Goal: Information Seeking & Learning: Learn about a topic

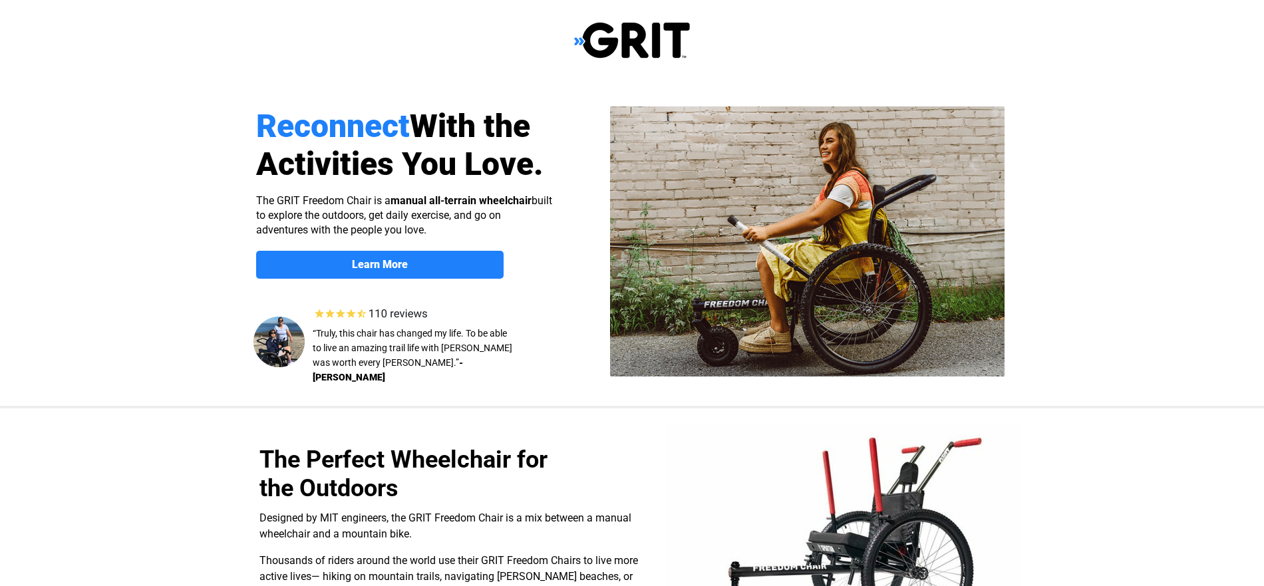
select select "US"
click at [387, 271] on link "Learn More" at bounding box center [380, 265] width 248 height 28
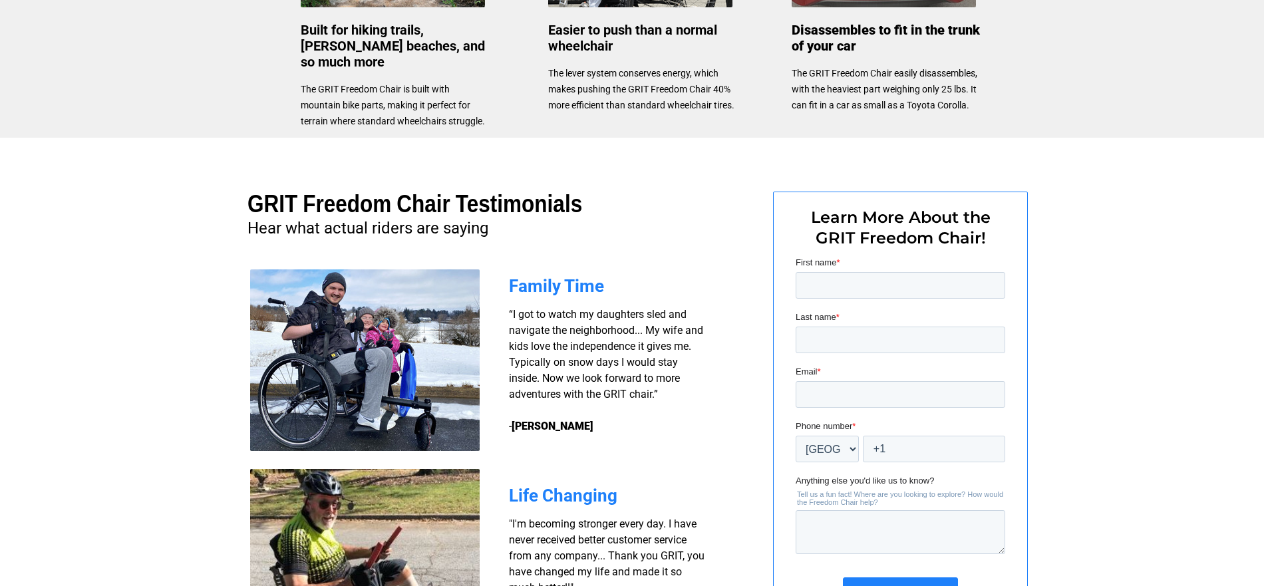
scroll to position [825, 0]
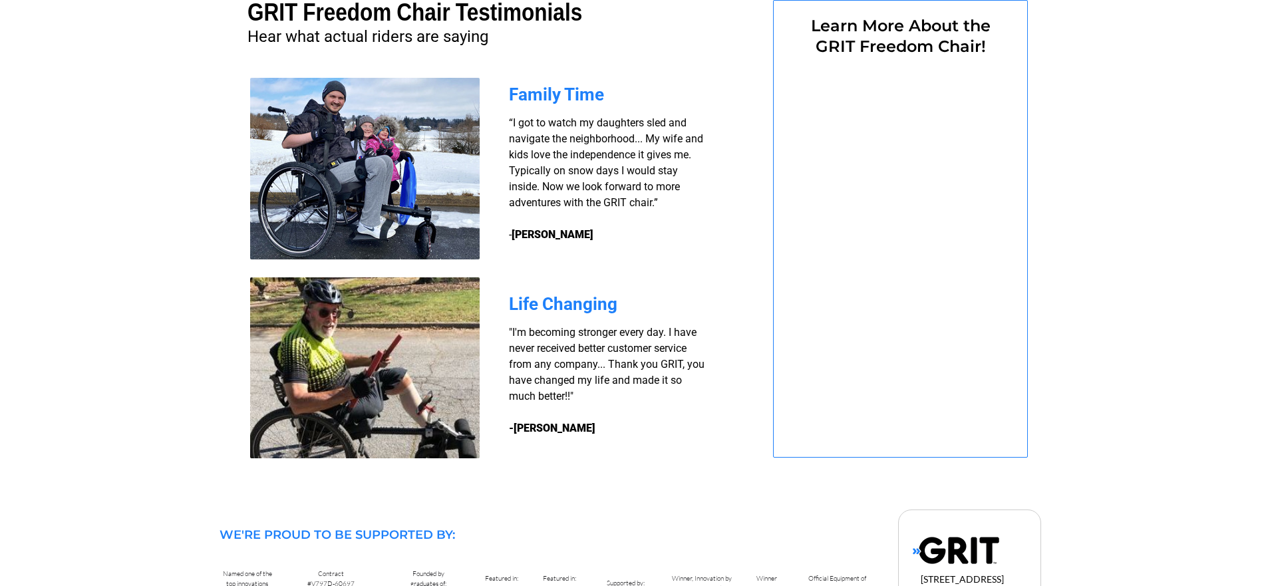
select select "US"
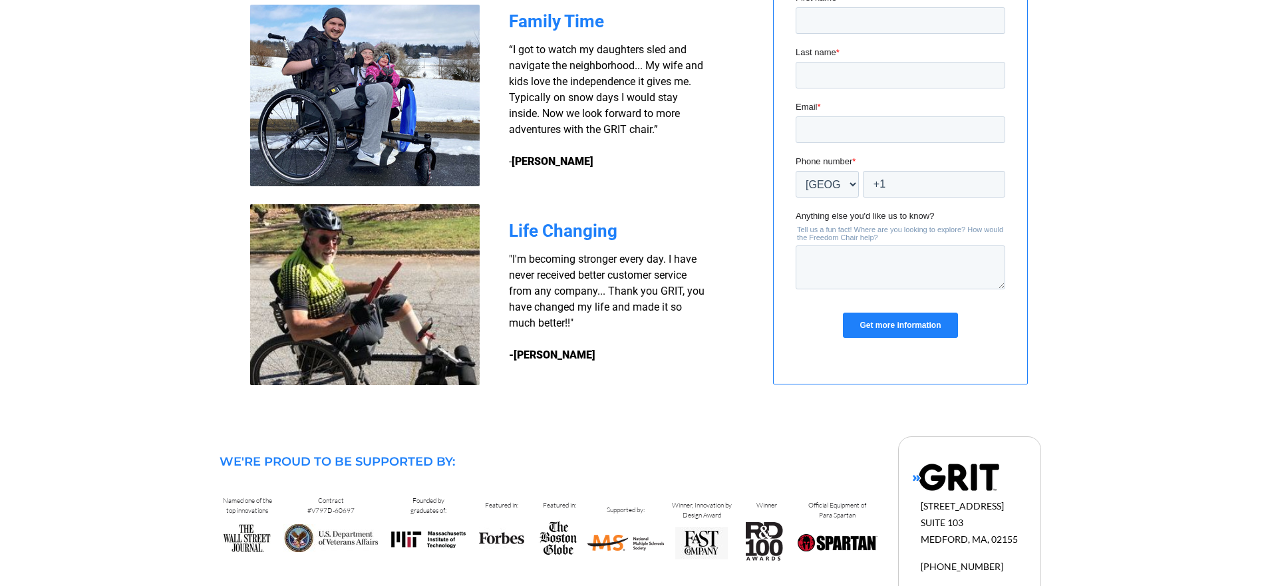
scroll to position [1025, 0]
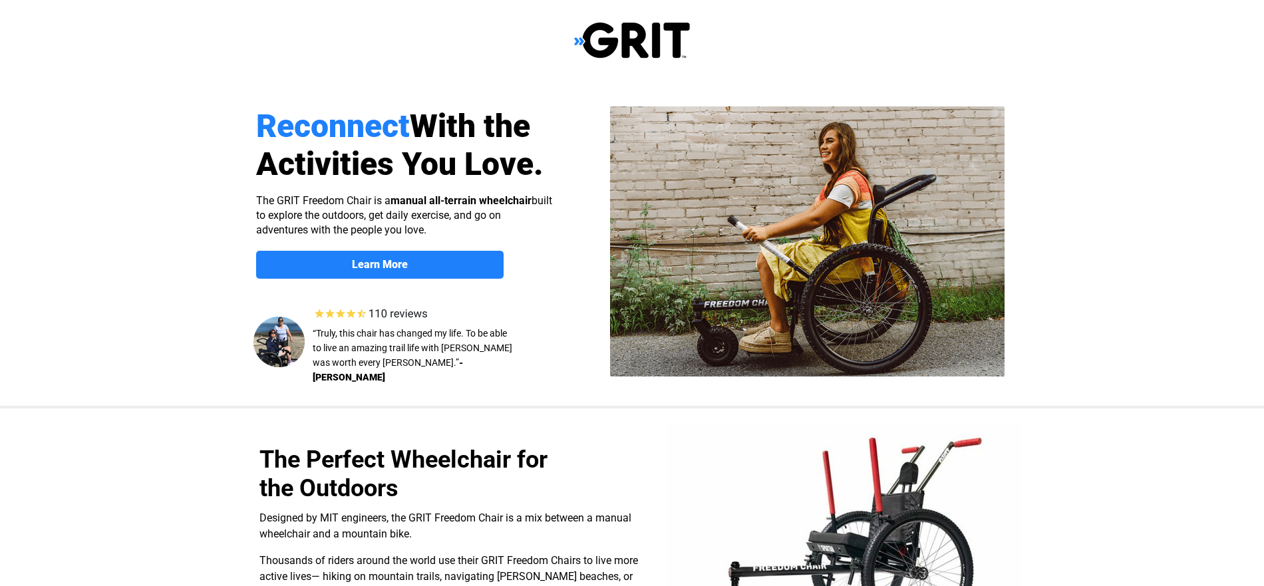
select select "US"
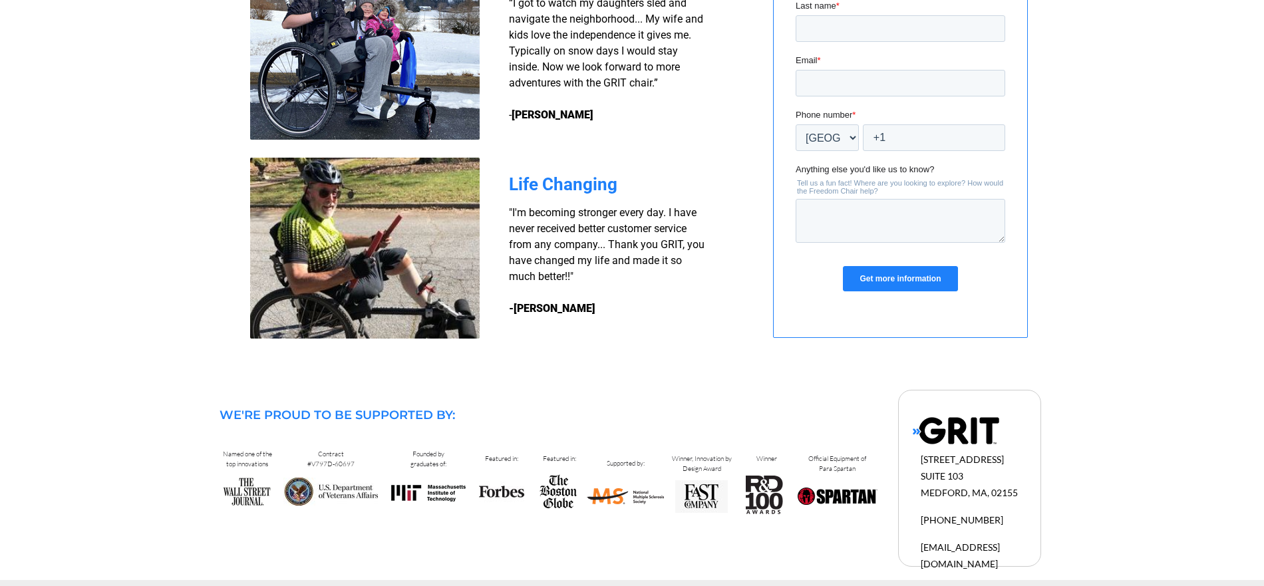
scroll to position [1158, 0]
